Goal: Entertainment & Leisure: Consume media (video, audio)

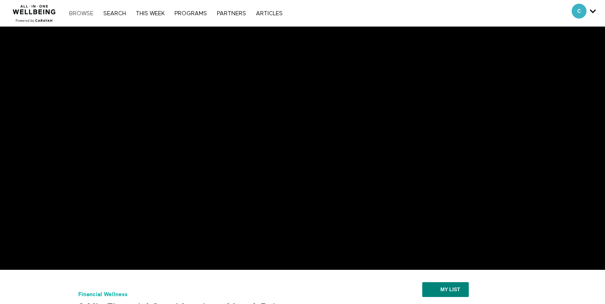
click at [79, 12] on link "Browse" at bounding box center [81, 14] width 33 height 6
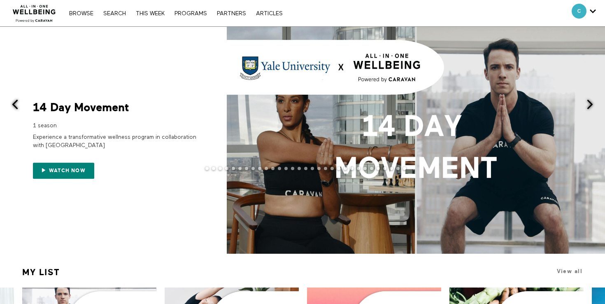
scroll to position [202, 0]
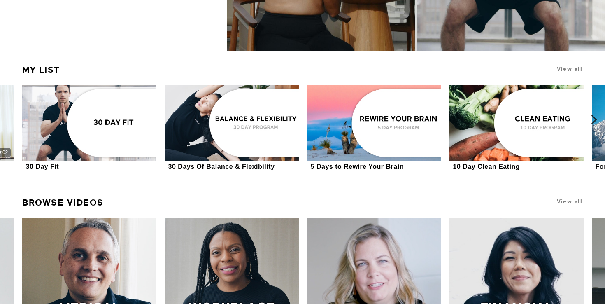
click at [592, 118] on icon at bounding box center [594, 119] width 10 height 10
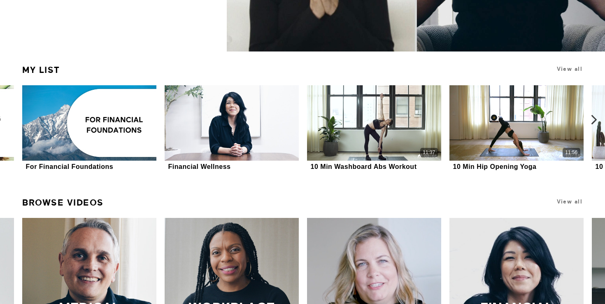
click at [591, 122] on icon at bounding box center [594, 119] width 10 height 10
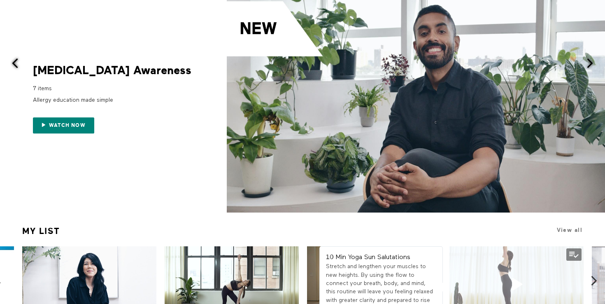
scroll to position [5, 0]
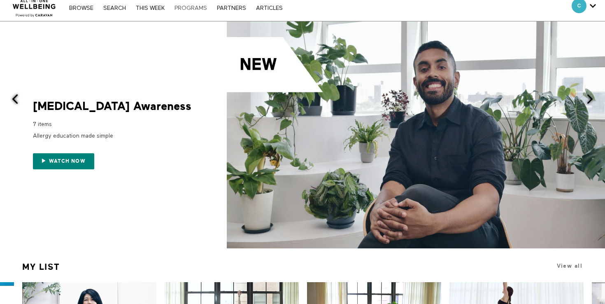
click at [198, 7] on link "PROGRAMS" at bounding box center [191, 8] width 41 height 6
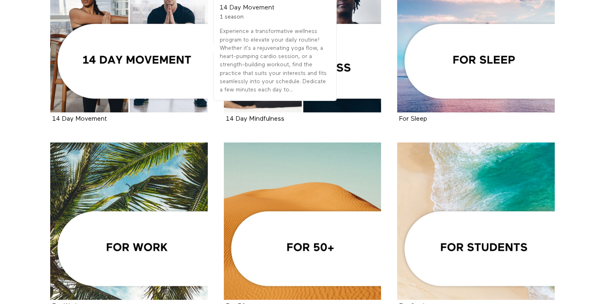
scroll to position [233, 0]
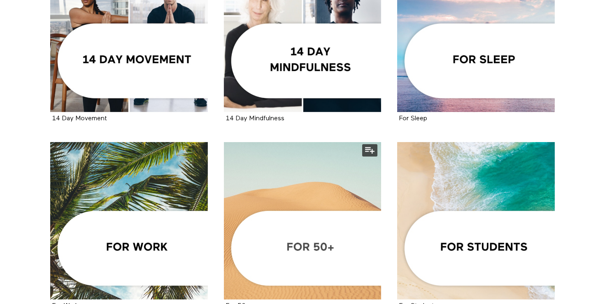
click at [254, 242] on div at bounding box center [303, 221] width 158 height 158
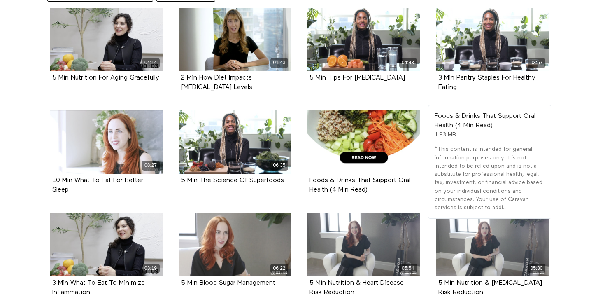
scroll to position [273, 0]
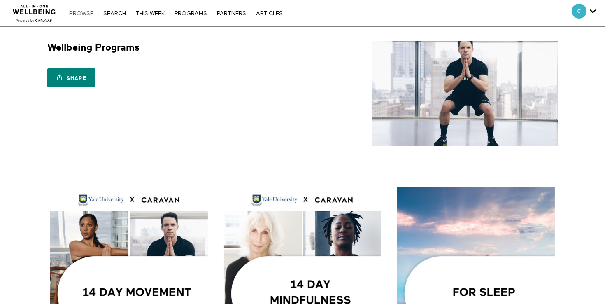
click at [80, 13] on link "Browse" at bounding box center [81, 14] width 33 height 6
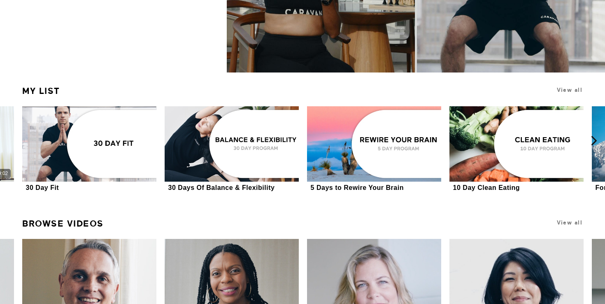
scroll to position [209, 0]
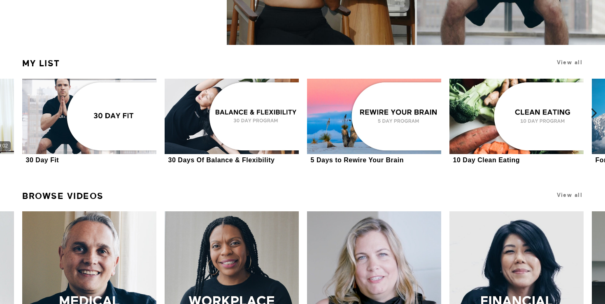
click at [594, 110] on icon at bounding box center [594, 113] width 10 height 10
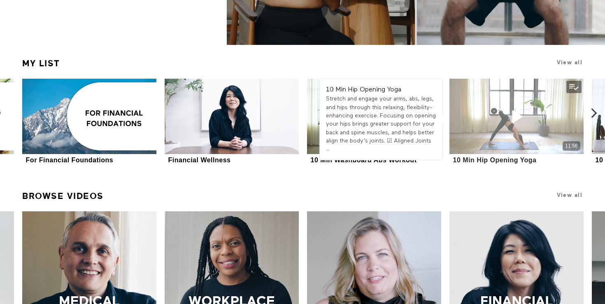
click at [523, 118] on icon at bounding box center [517, 116] width 25 height 14
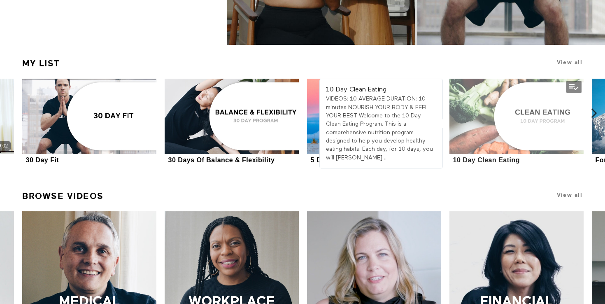
scroll to position [209, 0]
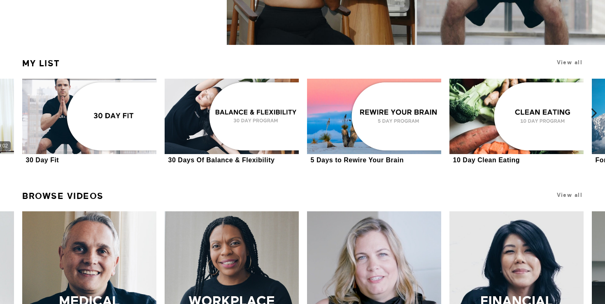
click at [594, 115] on icon at bounding box center [594, 113] width 10 height 10
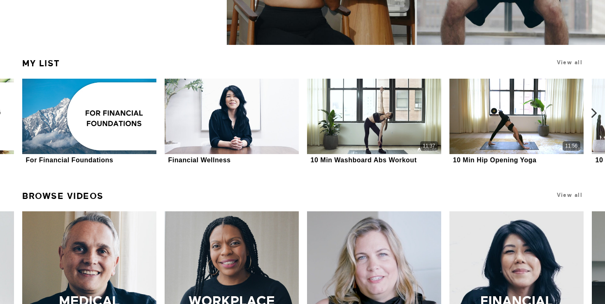
click at [593, 115] on icon at bounding box center [594, 113] width 10 height 10
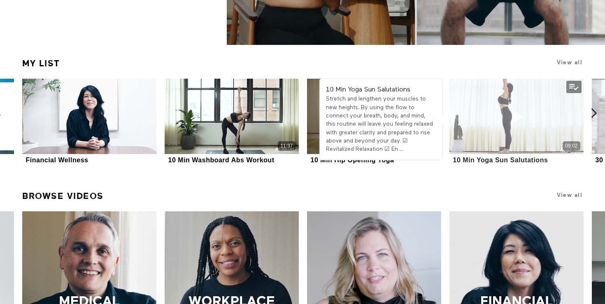
click at [514, 114] on icon at bounding box center [517, 116] width 25 height 14
